Goal: Task Accomplishment & Management: Manage account settings

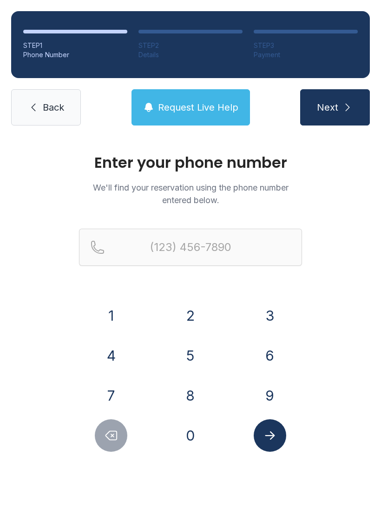
click at [266, 401] on button "9" at bounding box center [270, 396] width 33 height 33
click at [200, 443] on button "0" at bounding box center [190, 436] width 33 height 33
click at [117, 322] on button "1" at bounding box center [111, 316] width 33 height 33
click at [266, 326] on button "3" at bounding box center [270, 316] width 33 height 33
click at [195, 445] on button "0" at bounding box center [190, 436] width 33 height 33
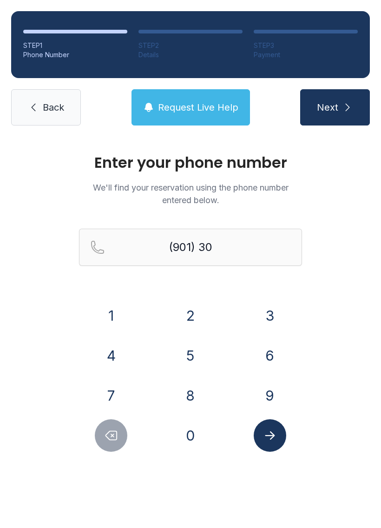
click at [193, 354] on button "5" at bounding box center [190, 356] width 33 height 33
click at [197, 351] on button "5" at bounding box center [190, 356] width 33 height 33
click at [269, 306] on button "3" at bounding box center [270, 316] width 33 height 33
click at [271, 306] on button "3" at bounding box center [270, 316] width 33 height 33
click at [278, 353] on button "6" at bounding box center [270, 356] width 33 height 33
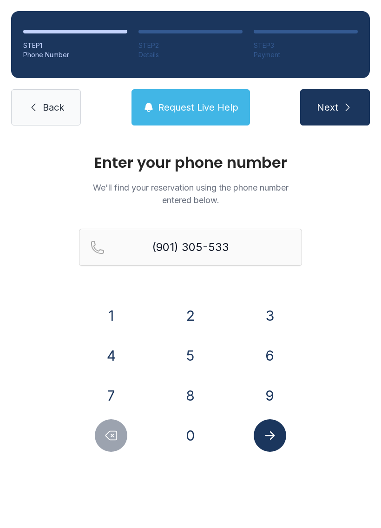
type input "[PHONE_NUMBER]"
click at [274, 448] on button "Submit lookup form" at bounding box center [270, 436] width 33 height 33
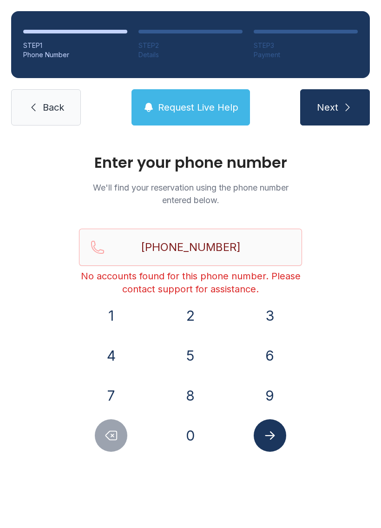
click at [40, 105] on link "Back" at bounding box center [46, 107] width 70 height 36
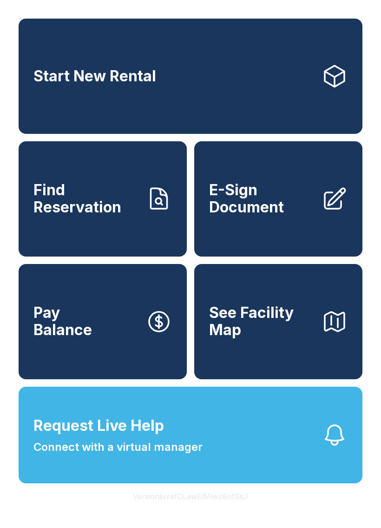
click at [120, 380] on button "Pay Balance" at bounding box center [103, 321] width 168 height 115
click at [248, 93] on link "Start New Rental" at bounding box center [191, 76] width 344 height 115
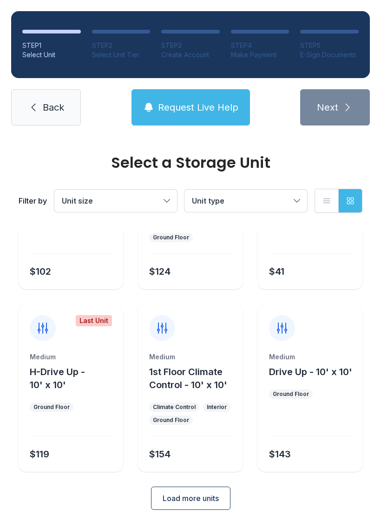
scroll to position [111, 0]
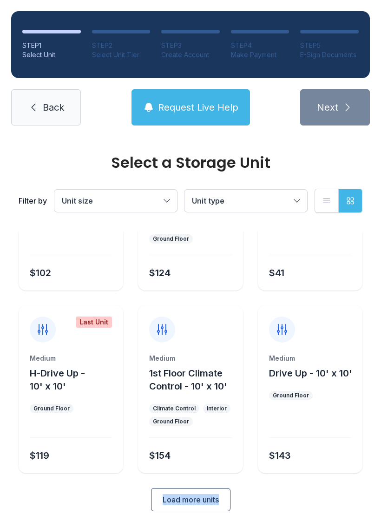
click at [295, 514] on div "Select a Storage Unit Filter by Unit size Unit type List view Grid view Small D…" at bounding box center [190, 287] width 381 height 523
click at [200, 496] on span "Load more units" at bounding box center [191, 499] width 56 height 11
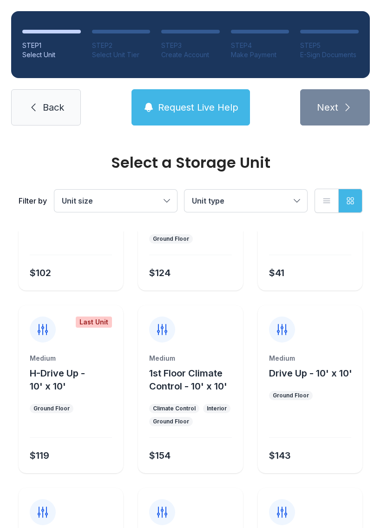
click at [200, 496] on div at bounding box center [190, 506] width 105 height 37
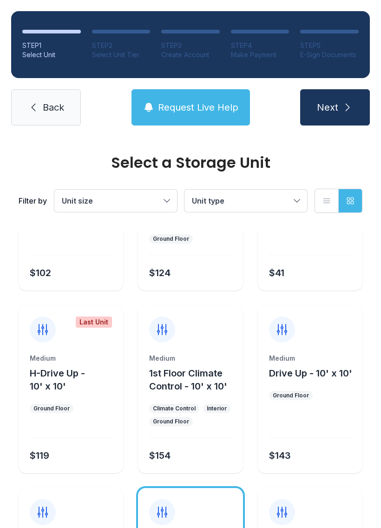
click at [290, 144] on div "Select a Storage Unit Filter by Unit size Unit type List view Grid view" at bounding box center [191, 184] width 348 height 95
click at [60, 110] on span "Back" at bounding box center [53, 107] width 21 height 13
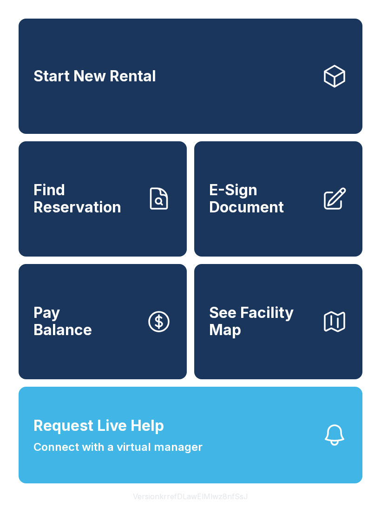
click at [323, 198] on icon at bounding box center [335, 199] width 26 height 26
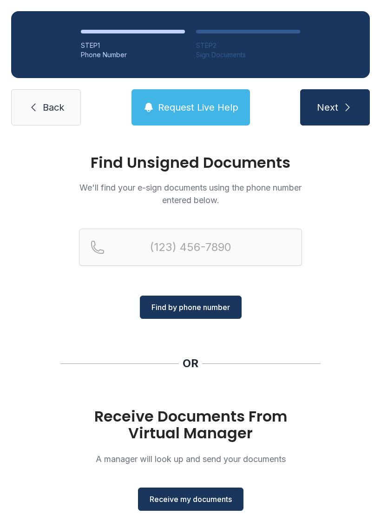
click at [198, 493] on button "Receive my documents" at bounding box center [191, 499] width 106 height 23
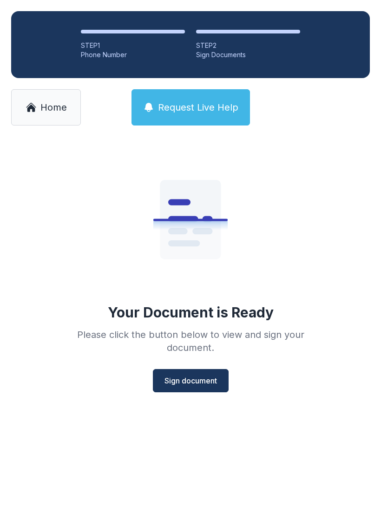
click at [197, 383] on span "Sign document" at bounding box center [191, 380] width 53 height 11
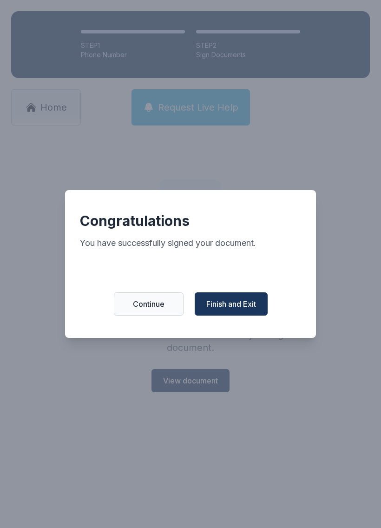
click at [245, 310] on span "Finish and Exit" at bounding box center [232, 304] width 50 height 11
